Goal: Consume media (video, audio): Consume media (video, audio)

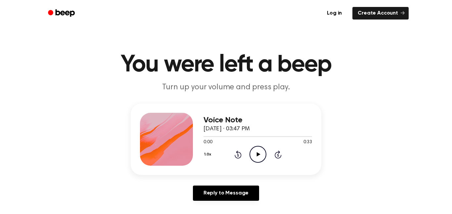
click at [257, 157] on icon "Play Audio" at bounding box center [258, 154] width 17 height 17
click at [257, 157] on icon "Pause Audio" at bounding box center [258, 154] width 17 height 17
click at [257, 159] on icon "Play Audio" at bounding box center [258, 154] width 17 height 17
click at [238, 155] on icon at bounding box center [238, 155] width 2 height 3
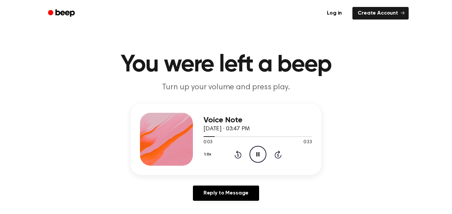
click at [238, 155] on icon at bounding box center [238, 155] width 2 height 3
click at [237, 158] on icon at bounding box center [238, 155] width 7 height 8
click at [238, 159] on div "1.0x Rewind 5 seconds Pause Audio Skip 5 seconds" at bounding box center [258, 154] width 109 height 17
click at [238, 156] on icon "Rewind 5 seconds" at bounding box center [238, 154] width 7 height 9
click at [240, 158] on icon at bounding box center [238, 155] width 7 height 8
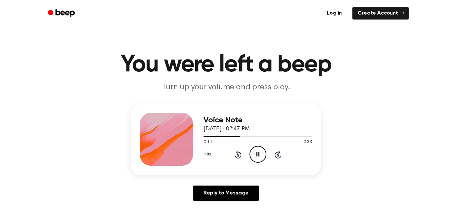
click at [240, 157] on icon at bounding box center [238, 155] width 7 height 8
click at [237, 158] on icon at bounding box center [238, 155] width 7 height 8
click at [261, 156] on icon "Pause Audio" at bounding box center [258, 154] width 17 height 17
click at [261, 156] on icon "Play Audio" at bounding box center [258, 154] width 17 height 17
click at [261, 156] on icon "Pause Audio" at bounding box center [258, 154] width 17 height 17
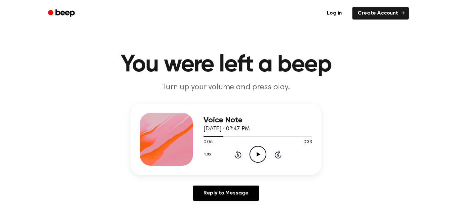
click at [261, 156] on icon "Play Audio" at bounding box center [258, 154] width 17 height 17
click at [261, 156] on icon "Pause Audio" at bounding box center [258, 154] width 17 height 17
click at [261, 156] on icon "Play Audio" at bounding box center [258, 154] width 17 height 17
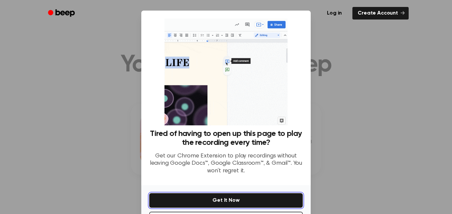
click at [284, 203] on button "Get It Now" at bounding box center [226, 200] width 154 height 15
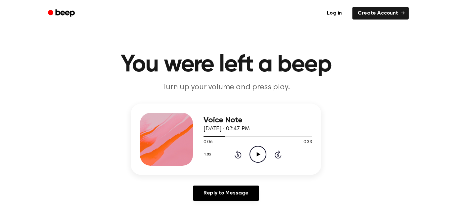
click at [260, 148] on icon "Play Audio" at bounding box center [258, 154] width 17 height 17
click at [259, 154] on icon at bounding box center [258, 154] width 3 height 4
click at [259, 154] on icon at bounding box center [259, 154] width 4 height 4
click at [259, 154] on icon at bounding box center [258, 154] width 3 height 4
click at [258, 153] on icon "Play Audio" at bounding box center [258, 154] width 17 height 17
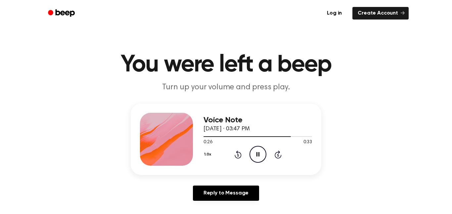
click at [258, 153] on icon "Pause Audio" at bounding box center [258, 154] width 17 height 17
click at [258, 153] on icon "Play Audio" at bounding box center [258, 154] width 17 height 17
click at [258, 155] on icon at bounding box center [259, 154] width 4 height 4
click at [243, 157] on div "1.0x Rewind 5 seconds Play Audio Skip 5 seconds" at bounding box center [258, 154] width 109 height 17
click at [235, 158] on icon "Rewind 5 seconds" at bounding box center [238, 154] width 7 height 9
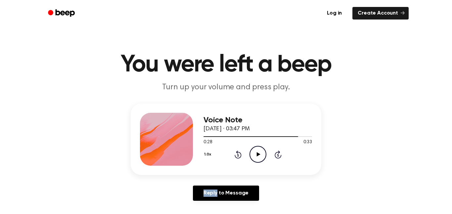
click at [235, 158] on icon "Rewind 5 seconds" at bounding box center [238, 154] width 7 height 9
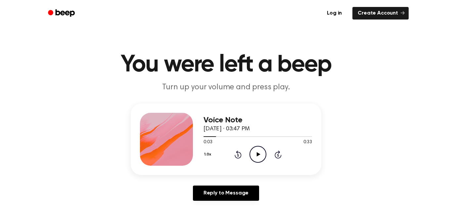
click at [235, 158] on icon "Rewind 5 seconds" at bounding box center [238, 154] width 7 height 9
click at [257, 152] on icon at bounding box center [259, 154] width 4 height 4
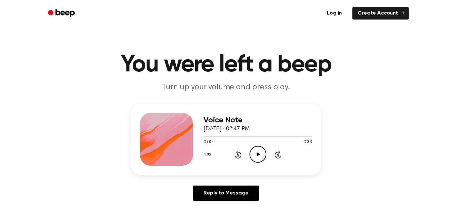
click at [259, 149] on icon "Play Audio" at bounding box center [258, 154] width 17 height 17
click at [259, 149] on icon "Pause Audio" at bounding box center [258, 154] width 17 height 17
click at [237, 158] on icon at bounding box center [238, 155] width 7 height 8
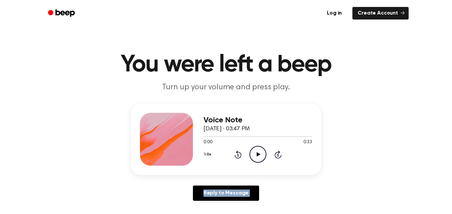
click at [237, 158] on icon at bounding box center [238, 155] width 7 height 8
click at [251, 157] on icon "Play Audio" at bounding box center [258, 154] width 17 height 17
click at [257, 155] on icon at bounding box center [258, 154] width 3 height 4
click at [257, 155] on icon at bounding box center [259, 154] width 4 height 4
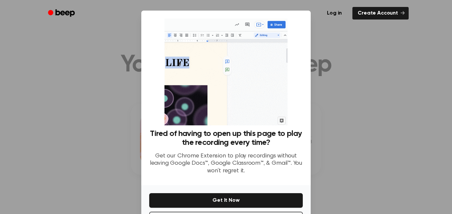
scroll to position [27, 0]
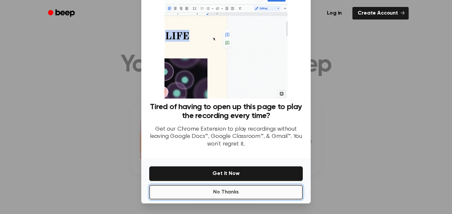
click at [208, 190] on button "No Thanks" at bounding box center [226, 192] width 154 height 15
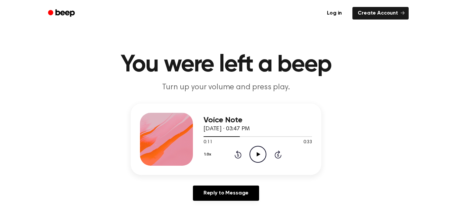
click at [261, 162] on icon "Play Audio" at bounding box center [258, 154] width 17 height 17
